Goal: Find specific page/section: Find specific page/section

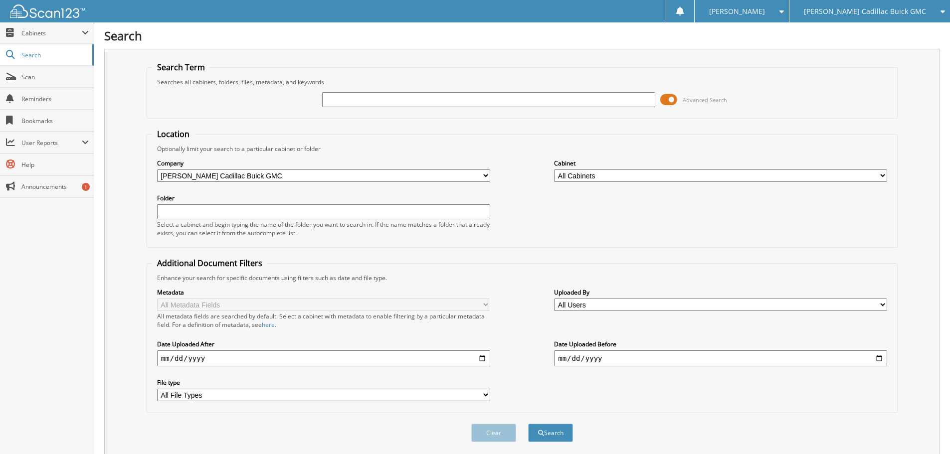
click at [346, 101] on input "text" at bounding box center [488, 99] width 333 height 15
type input "m49192aaa"
click at [528, 424] on button "Search" at bounding box center [550, 433] width 45 height 18
click at [562, 434] on button "Search" at bounding box center [550, 433] width 45 height 18
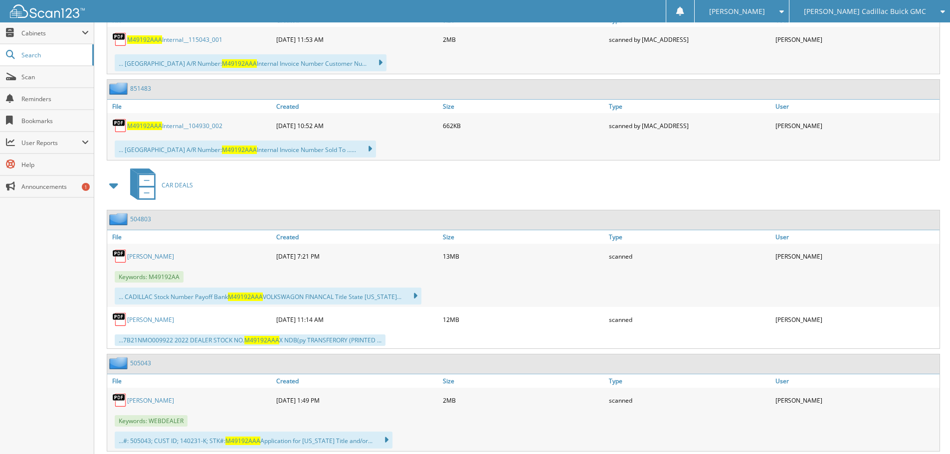
scroll to position [576, 0]
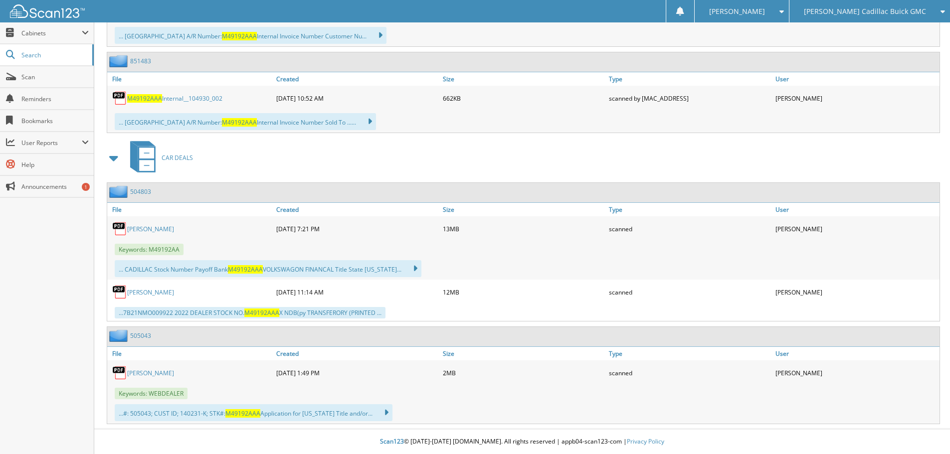
click at [147, 227] on link "[PERSON_NAME]" at bounding box center [150, 229] width 47 height 8
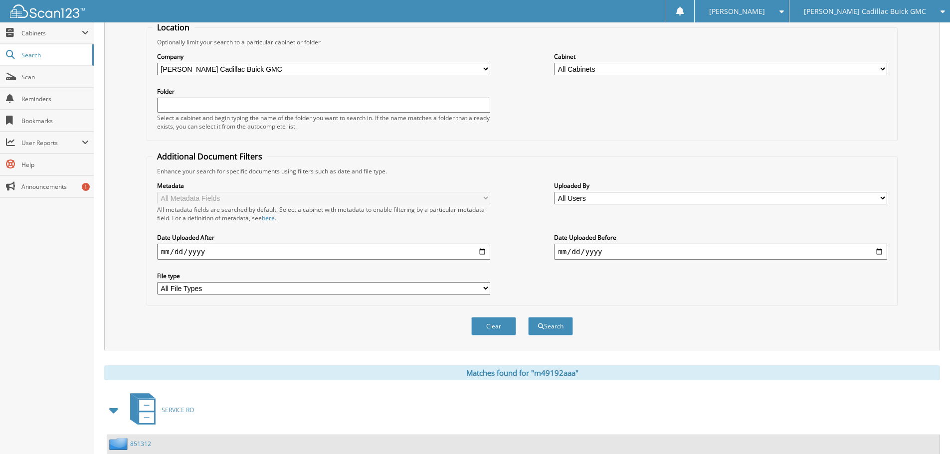
scroll to position [0, 0]
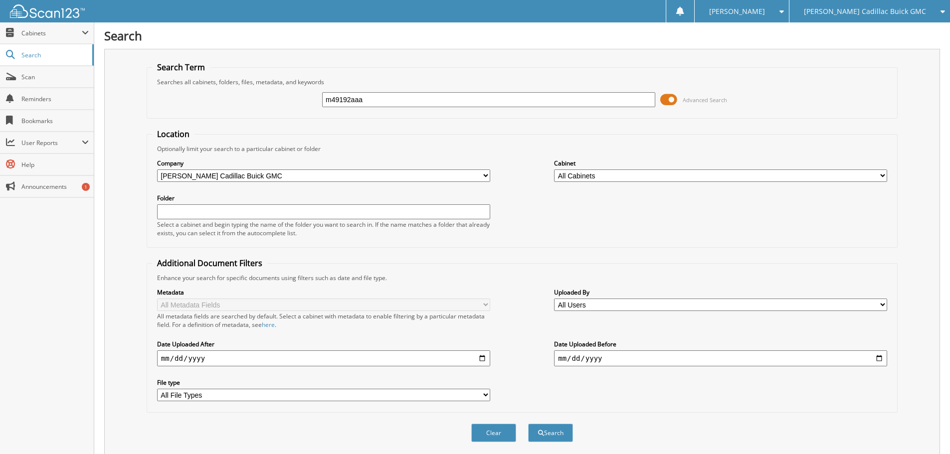
drag, startPoint x: 391, startPoint y: 104, endPoint x: 244, endPoint y: 105, distance: 146.6
click at [244, 105] on div "m49192aaa Advanced Search" at bounding box center [522, 99] width 740 height 27
type input "505043"
click at [528, 424] on button "Search" at bounding box center [550, 433] width 45 height 18
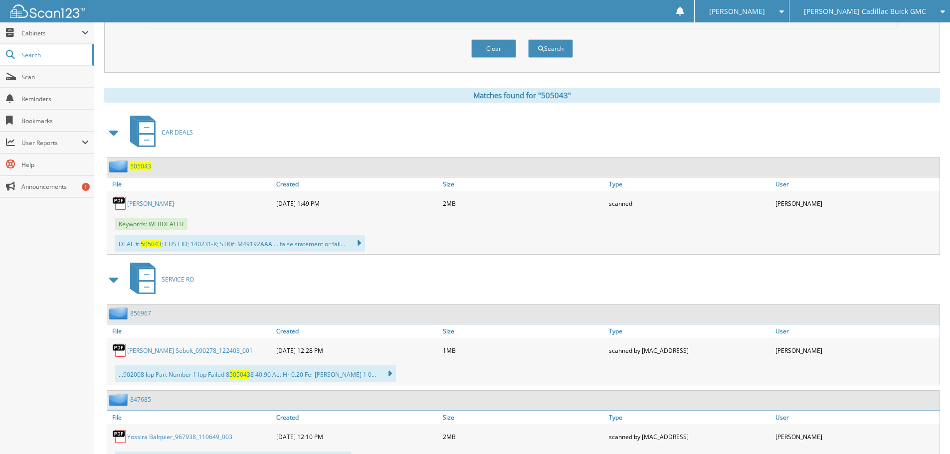
scroll to position [399, 0]
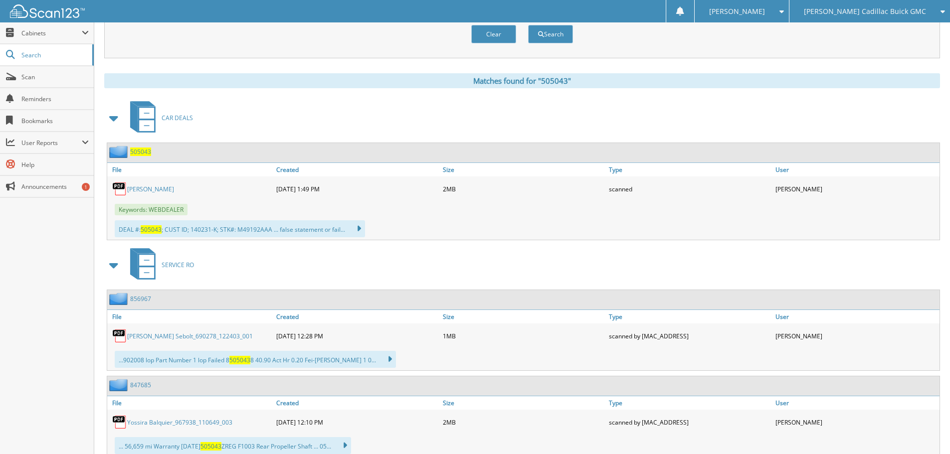
click at [167, 188] on link "[PERSON_NAME]" at bounding box center [150, 189] width 47 height 8
